Goal: Information Seeking & Learning: Learn about a topic

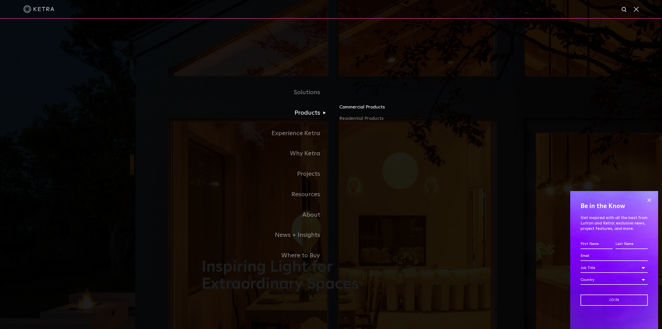
click at [363, 108] on link "Commercial Products" at bounding box center [399, 108] width 121 height 11
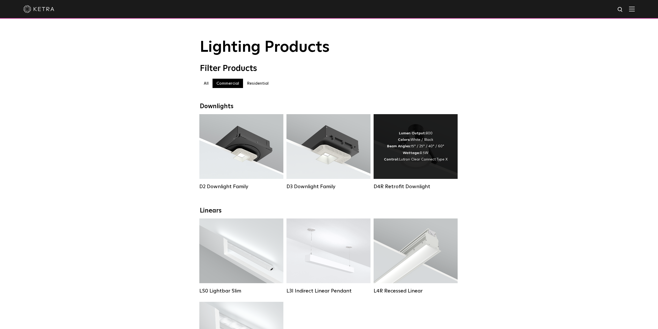
click at [410, 190] on div "D4R Retrofit Downlight" at bounding box center [416, 186] width 84 height 6
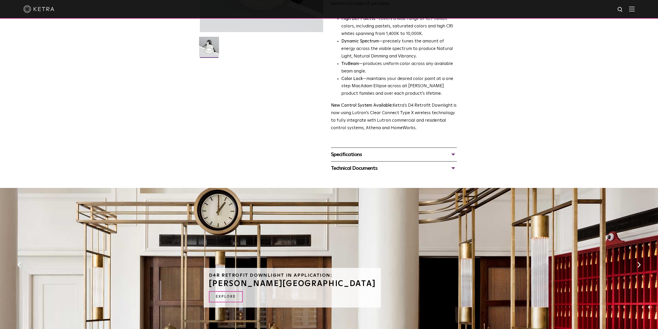
scroll to position [129, 0]
click at [441, 152] on div "Specifications" at bounding box center [394, 154] width 126 height 8
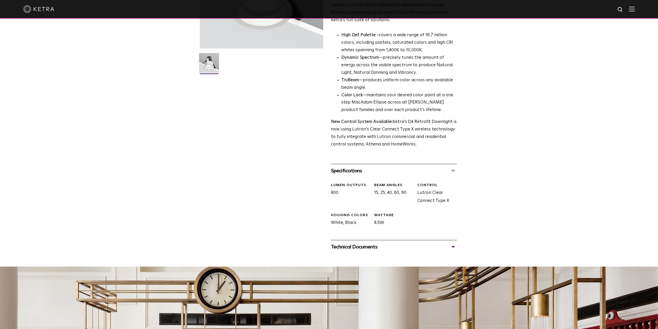
scroll to position [103, 0]
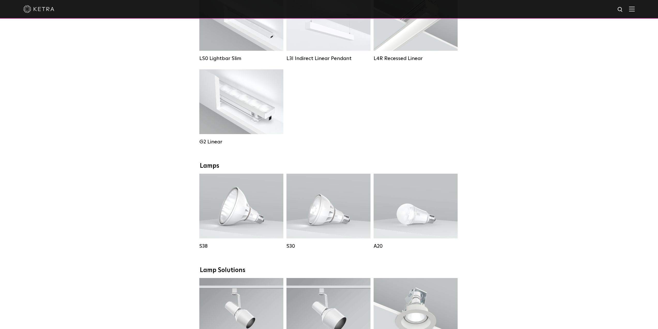
scroll to position [103, 0]
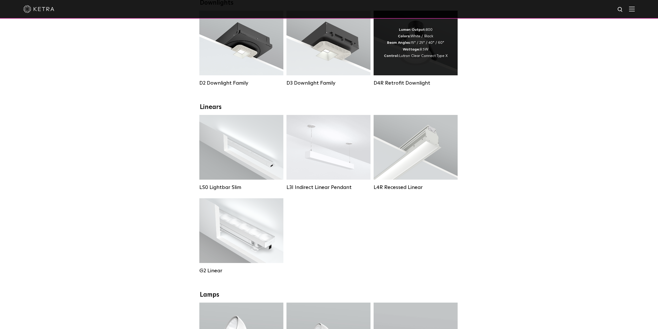
click at [400, 79] on div "D4R Retrofit Downlight" at bounding box center [416, 49] width 84 height 76
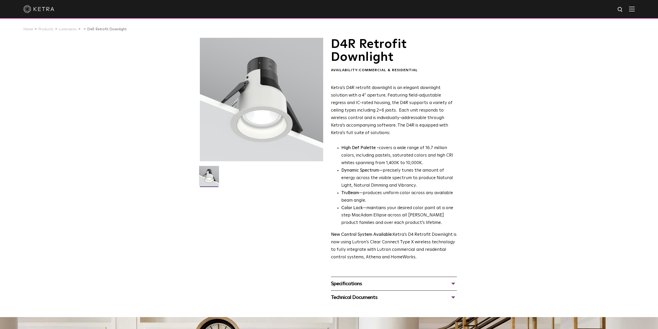
click at [454, 281] on div "Specifications" at bounding box center [394, 283] width 126 height 8
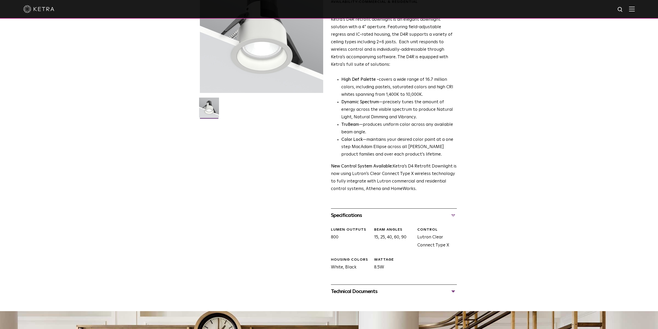
scroll to position [78, 0]
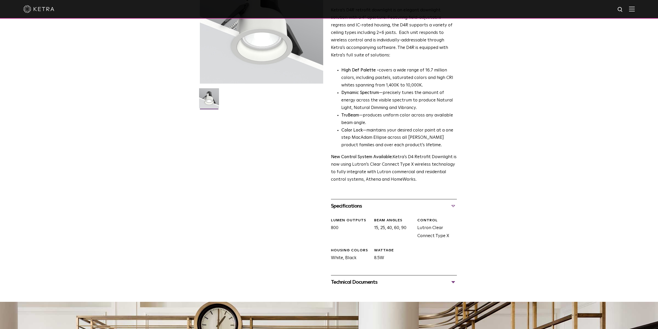
click at [385, 280] on div "Technical Documents" at bounding box center [394, 282] width 126 height 8
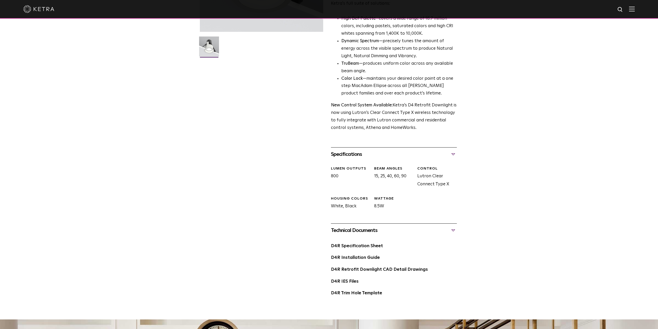
scroll to position [155, 0]
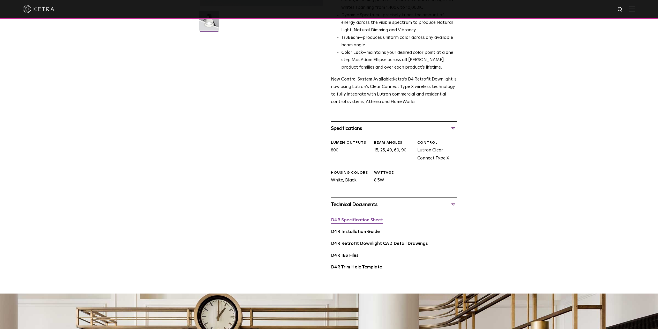
click at [359, 222] on link "D4R Specification Sheet" at bounding box center [357, 220] width 52 height 4
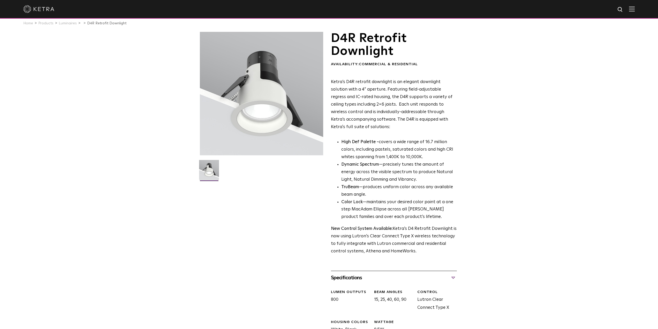
scroll to position [0, 0]
